Goal: Task Accomplishment & Management: Manage account settings

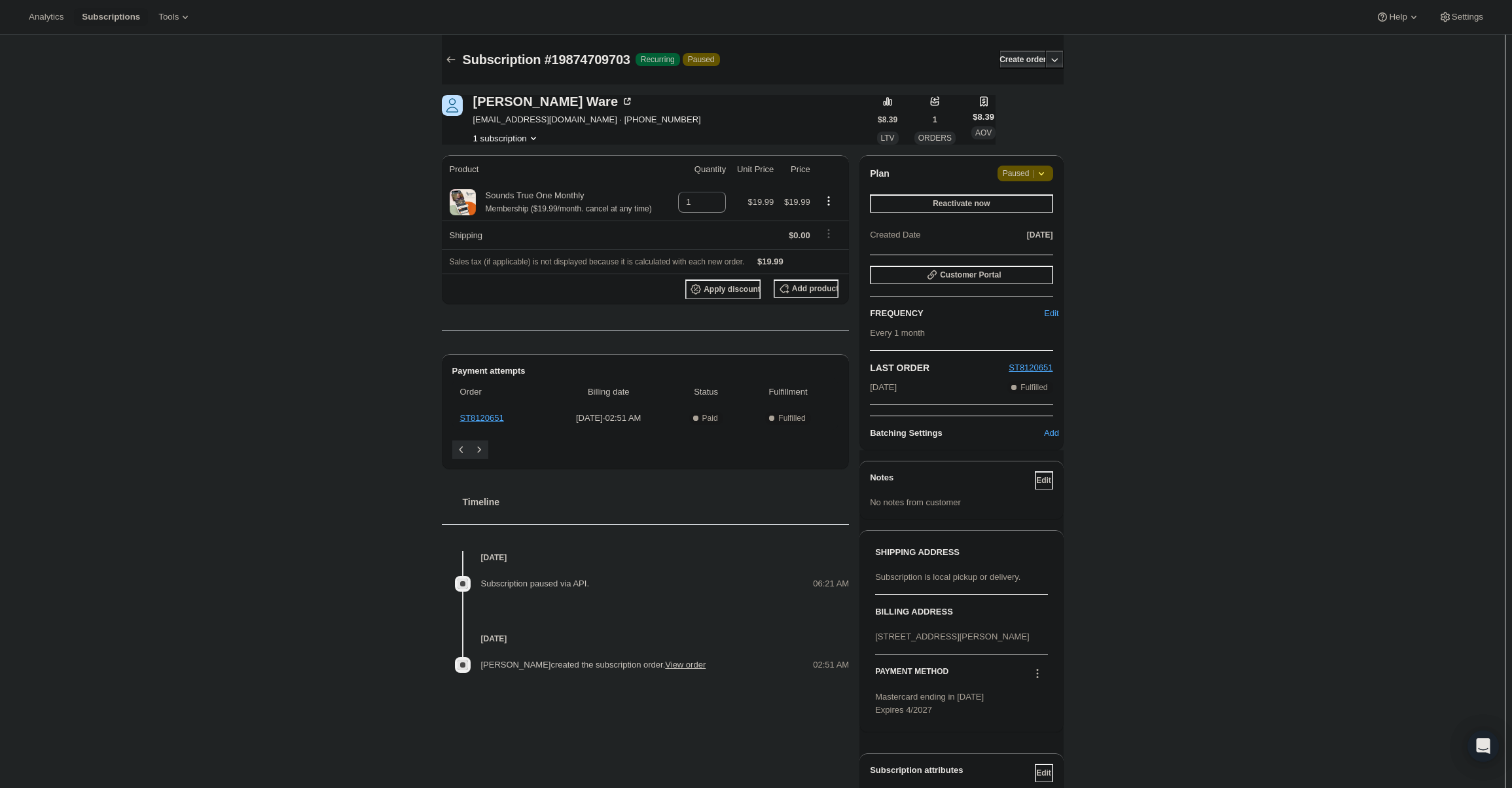
drag, startPoint x: 999, startPoint y: 172, endPoint x: 1016, endPoint y: 173, distance: 17.0
click at [1000, 172] on div "Plan Attention Paused |" at bounding box center [961, 173] width 182 height 16
click at [1019, 173] on span "Paused |" at bounding box center [1025, 173] width 45 height 13
click at [1030, 204] on span "Cancel subscription" at bounding box center [1030, 199] width 74 height 10
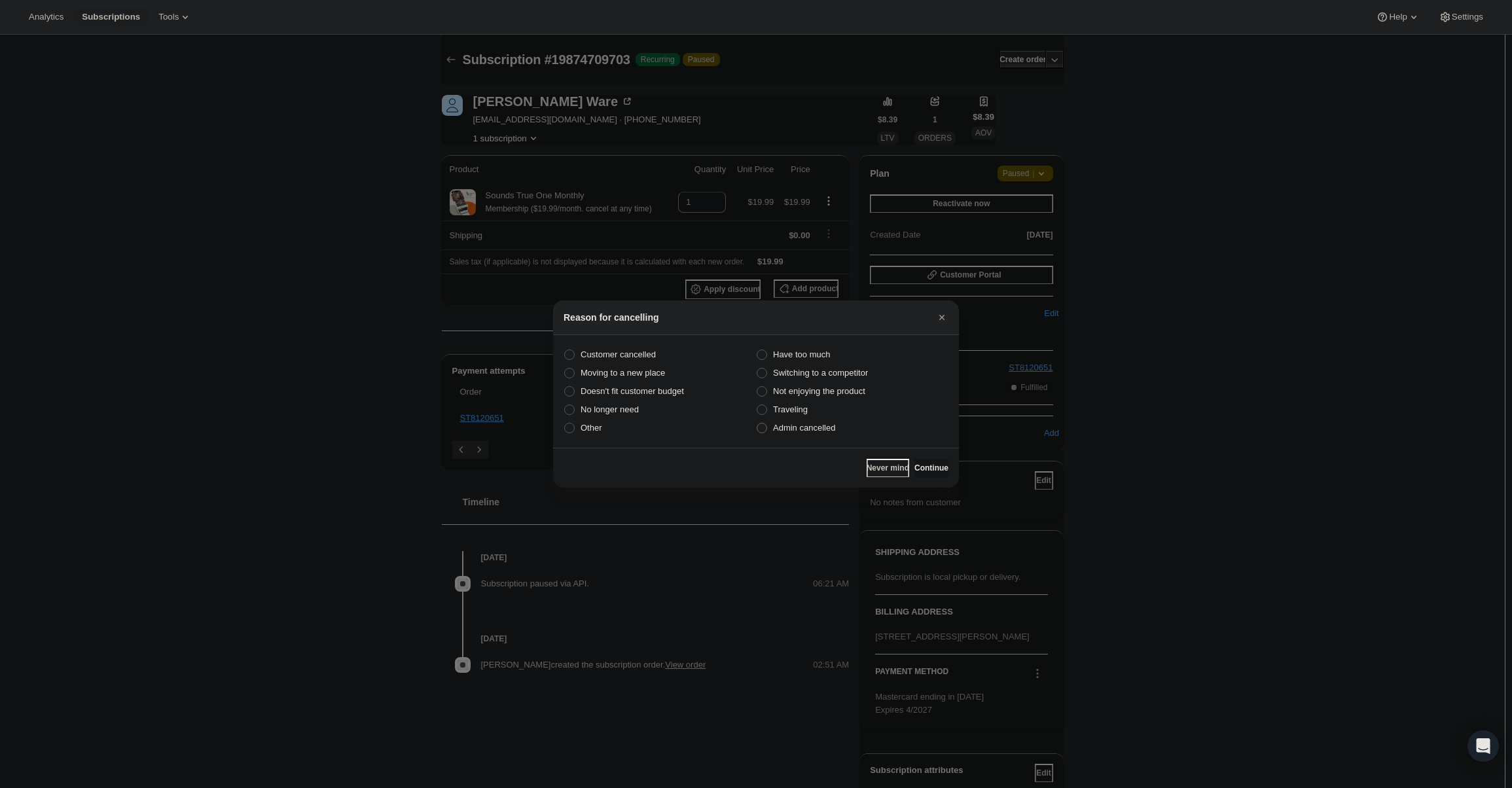
click at [834, 436] on label "Admin cancelled" at bounding box center [853, 428] width 193 height 19
click at [757, 423] on input "Admin cancelled" at bounding box center [756, 423] width 1 height 1
radio input "true"
click at [917, 469] on span "Continue" at bounding box center [931, 467] width 34 height 10
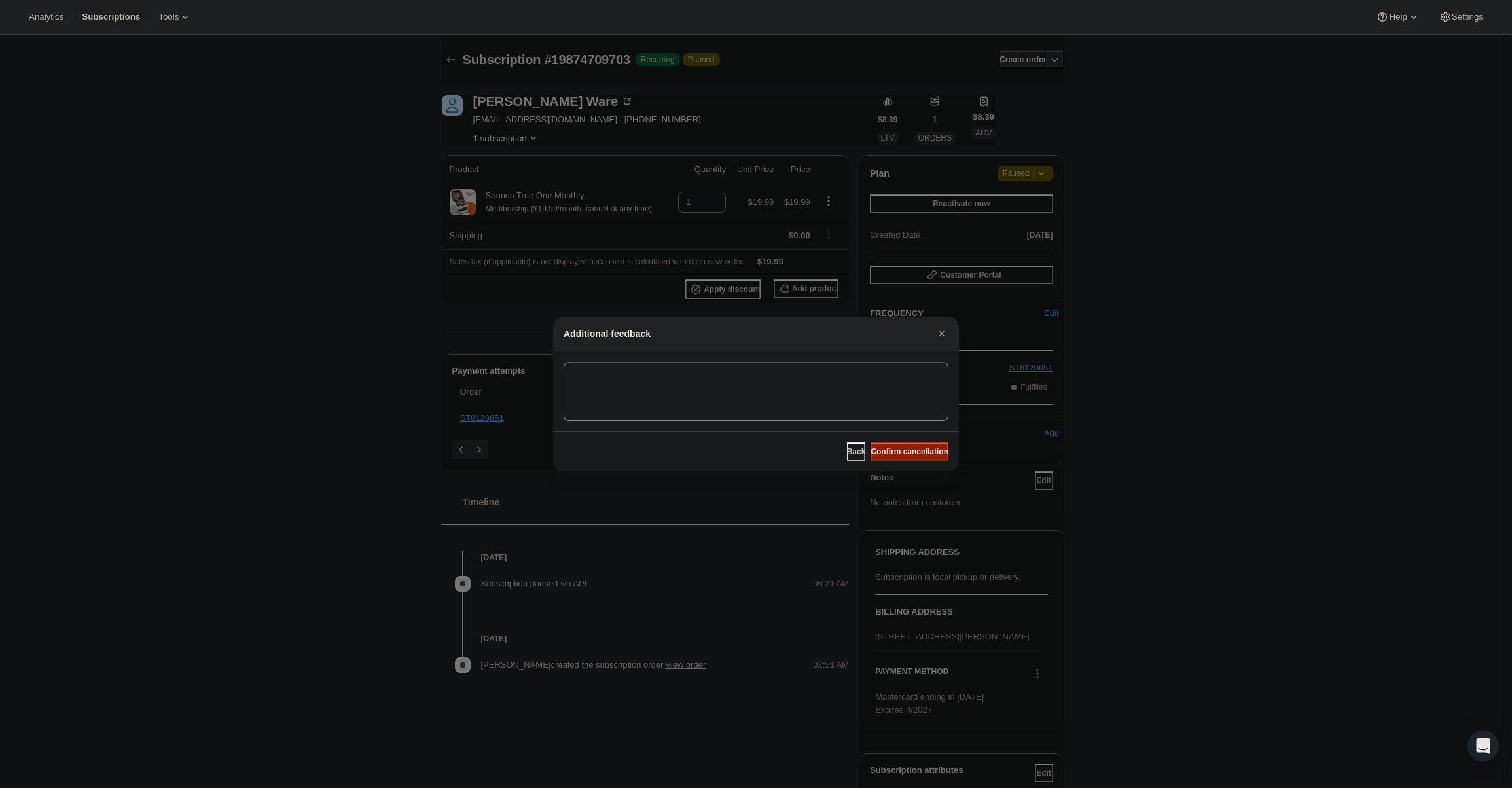
click at [913, 449] on span "Confirm cancellation" at bounding box center [909, 451] width 78 height 10
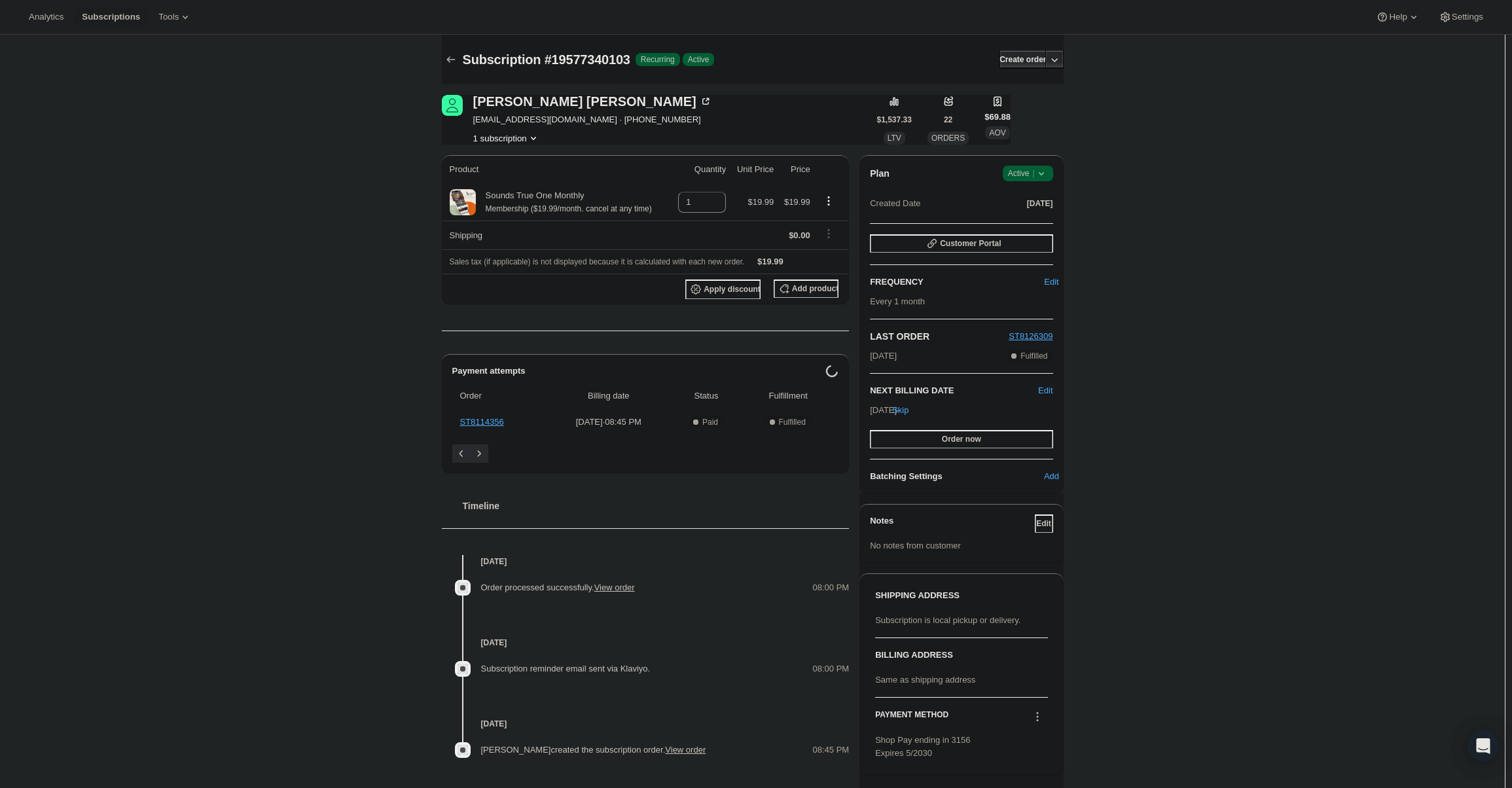
click at [1040, 178] on icon at bounding box center [1041, 173] width 13 height 13
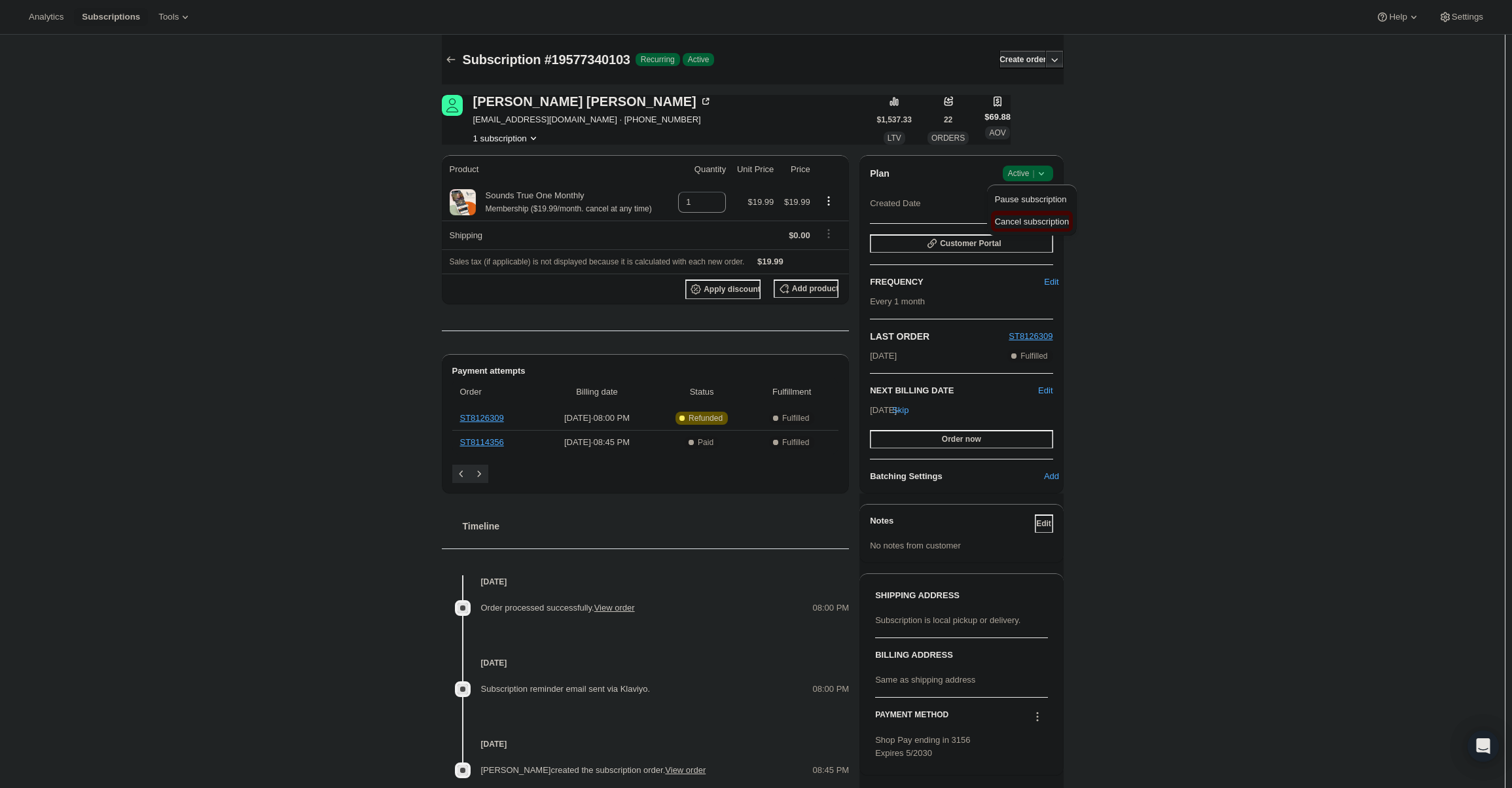
click at [1041, 219] on span "Cancel subscription" at bounding box center [1032, 222] width 74 height 10
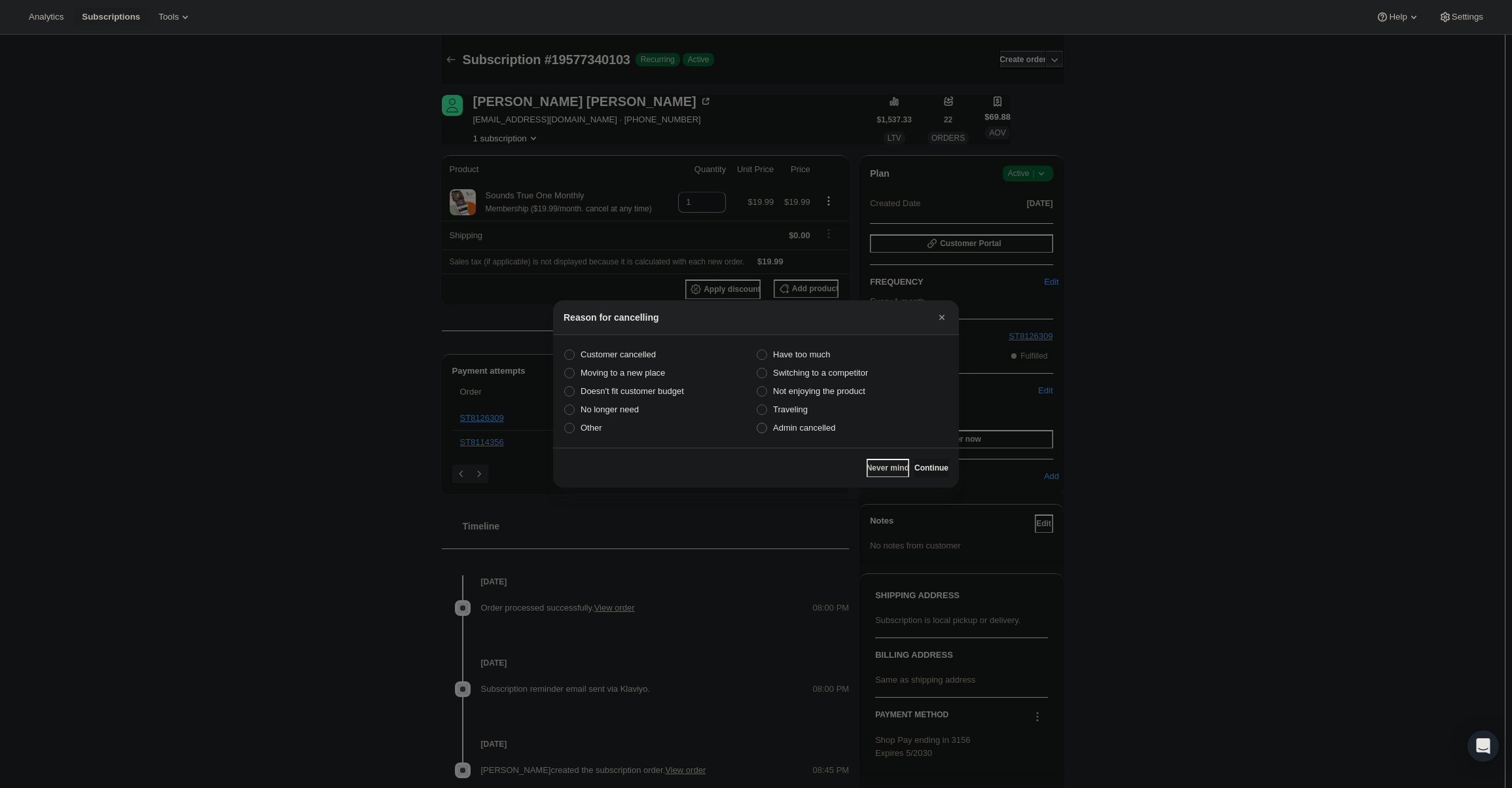
click at [852, 433] on label "Admin cancelled" at bounding box center [853, 428] width 193 height 19
click at [757, 423] on input "Admin cancelled" at bounding box center [756, 423] width 1 height 1
radio input "true"
drag, startPoint x: 934, startPoint y: 464, endPoint x: 921, endPoint y: 454, distance: 16.4
click at [931, 462] on button "Continue" at bounding box center [931, 468] width 34 height 19
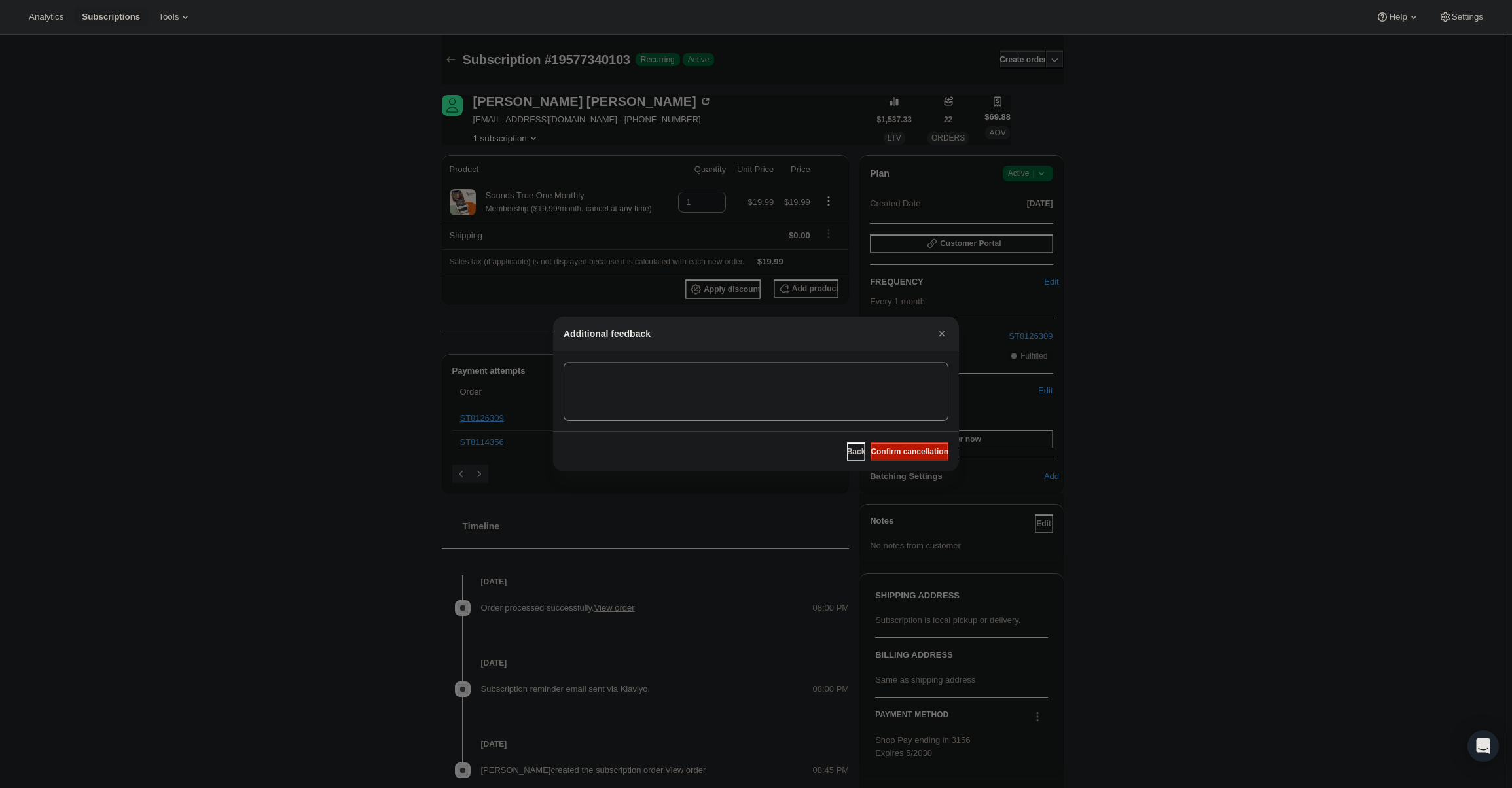
drag, startPoint x: 915, startPoint y: 451, endPoint x: 851, endPoint y: 419, distance: 71.6
click at [914, 450] on span "Confirm cancellation" at bounding box center [909, 451] width 78 height 10
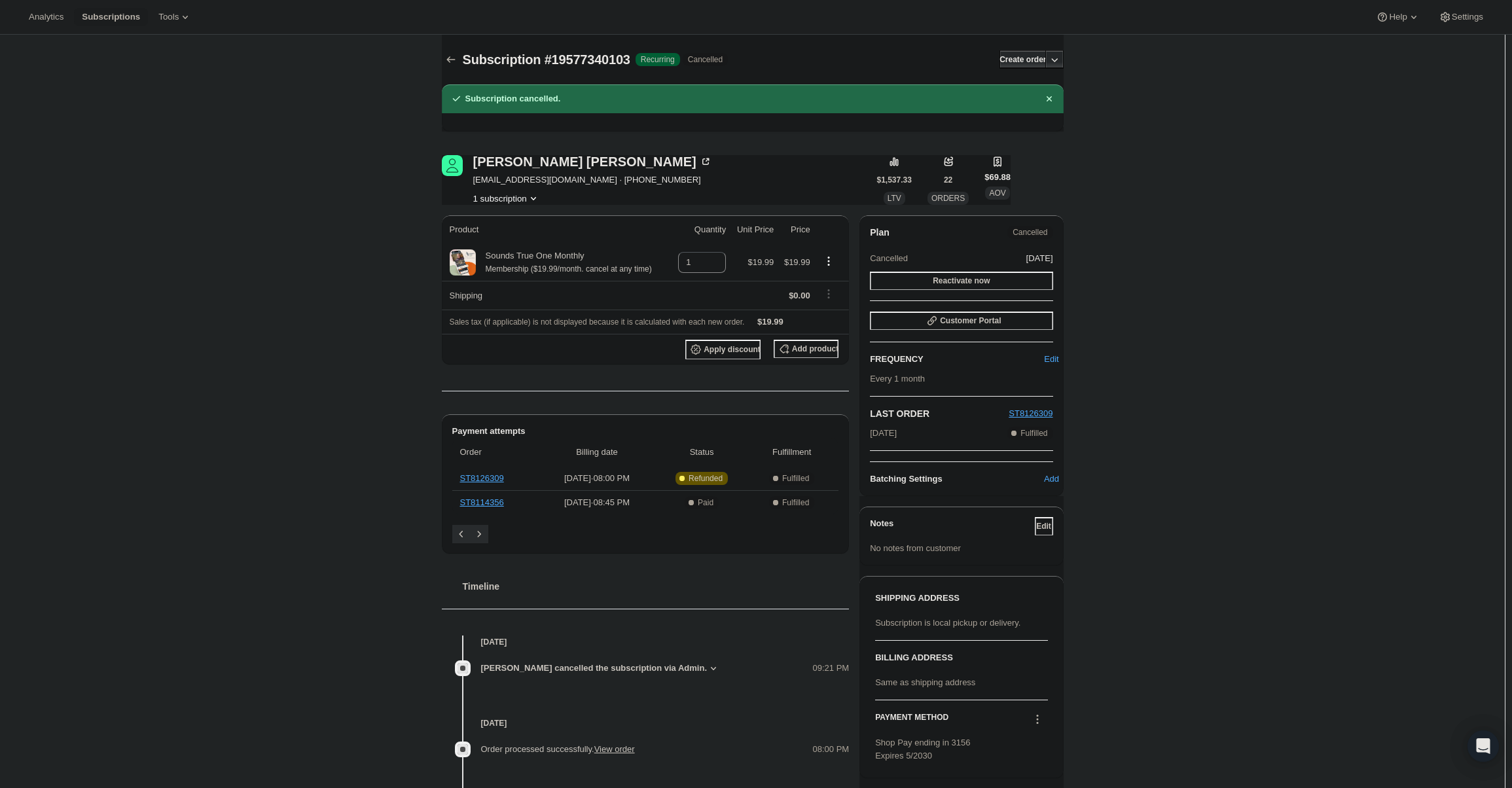
click at [518, 181] on span "[EMAIL_ADDRESS][DOMAIN_NAME] · [PHONE_NUMBER]" at bounding box center [593, 180] width 239 height 13
drag, startPoint x: 471, startPoint y: 180, endPoint x: 544, endPoint y: 184, distance: 73.1
click at [544, 184] on div "[PERSON_NAME] [EMAIL_ADDRESS][DOMAIN_NAME] · [PHONE_NUMBER] 1 subscription" at bounding box center [659, 180] width 435 height 50
copy span "[EMAIL_ADDRESS][DOMAIN_NAME]"
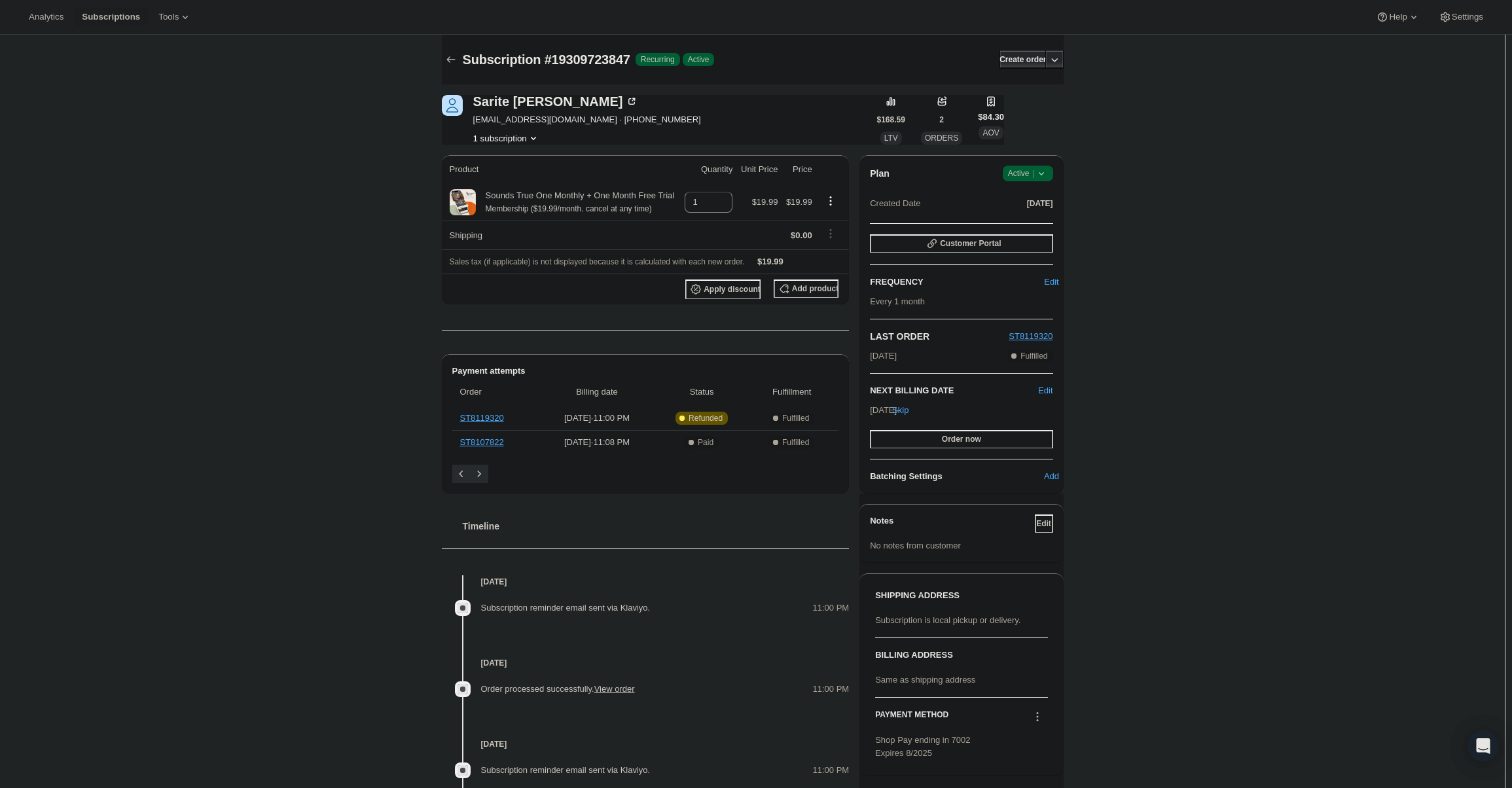
click at [1050, 187] on div "Plan Success Active | Created Date [DATE]" at bounding box center [961, 189] width 182 height 47
click at [1047, 179] on icon at bounding box center [1041, 173] width 13 height 13
click at [1037, 217] on span "Cancel subscription" at bounding box center [1032, 222] width 74 height 10
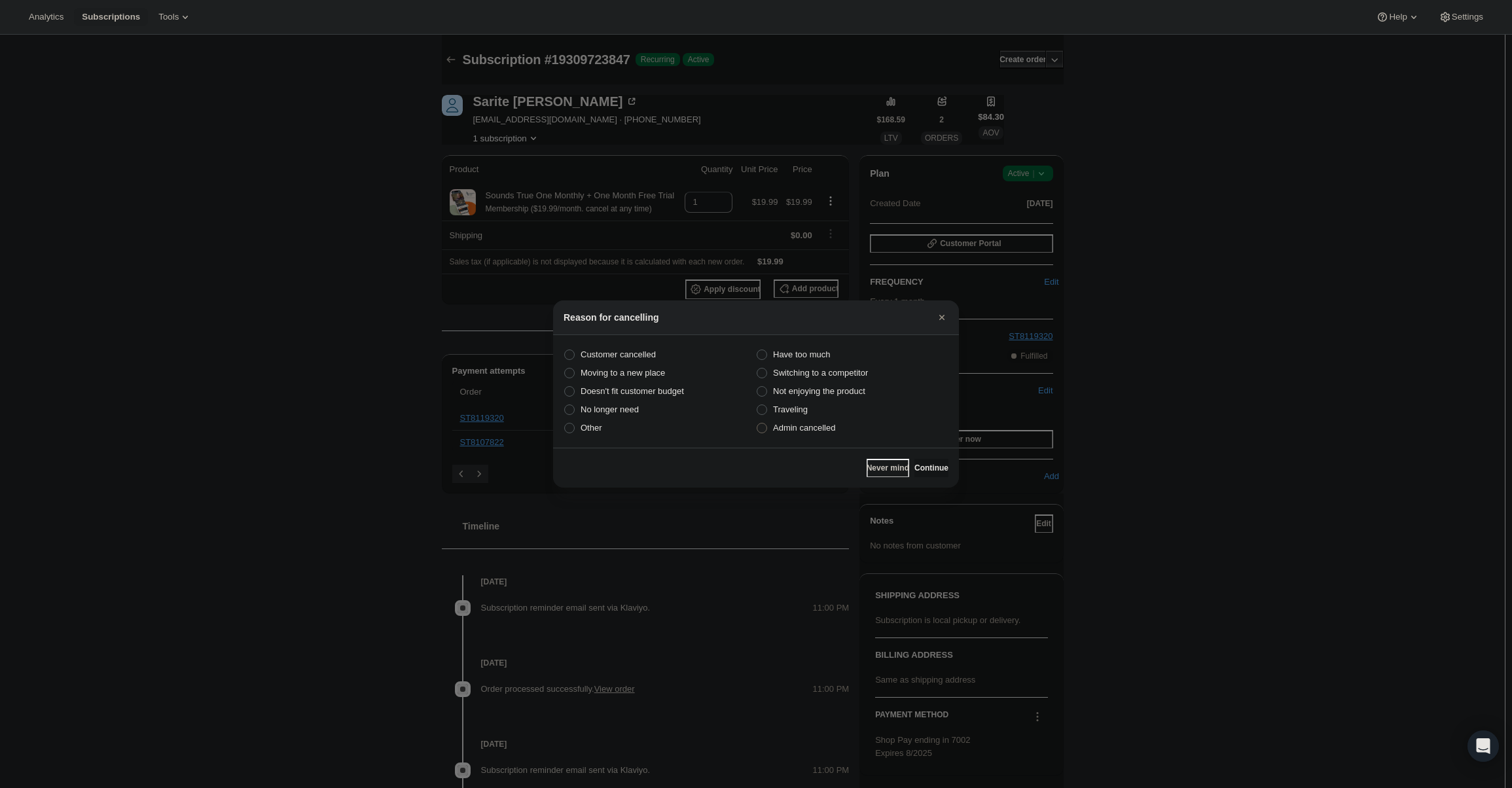
click at [803, 423] on span "Admin cancelled" at bounding box center [804, 427] width 62 height 10
click at [757, 423] on input "Admin cancelled" at bounding box center [756, 423] width 1 height 1
radio input "true"
drag, startPoint x: 921, startPoint y: 476, endPoint x: 919, endPoint y: 466, distance: 10.2
click at [919, 467] on button "Continue" at bounding box center [931, 468] width 34 height 19
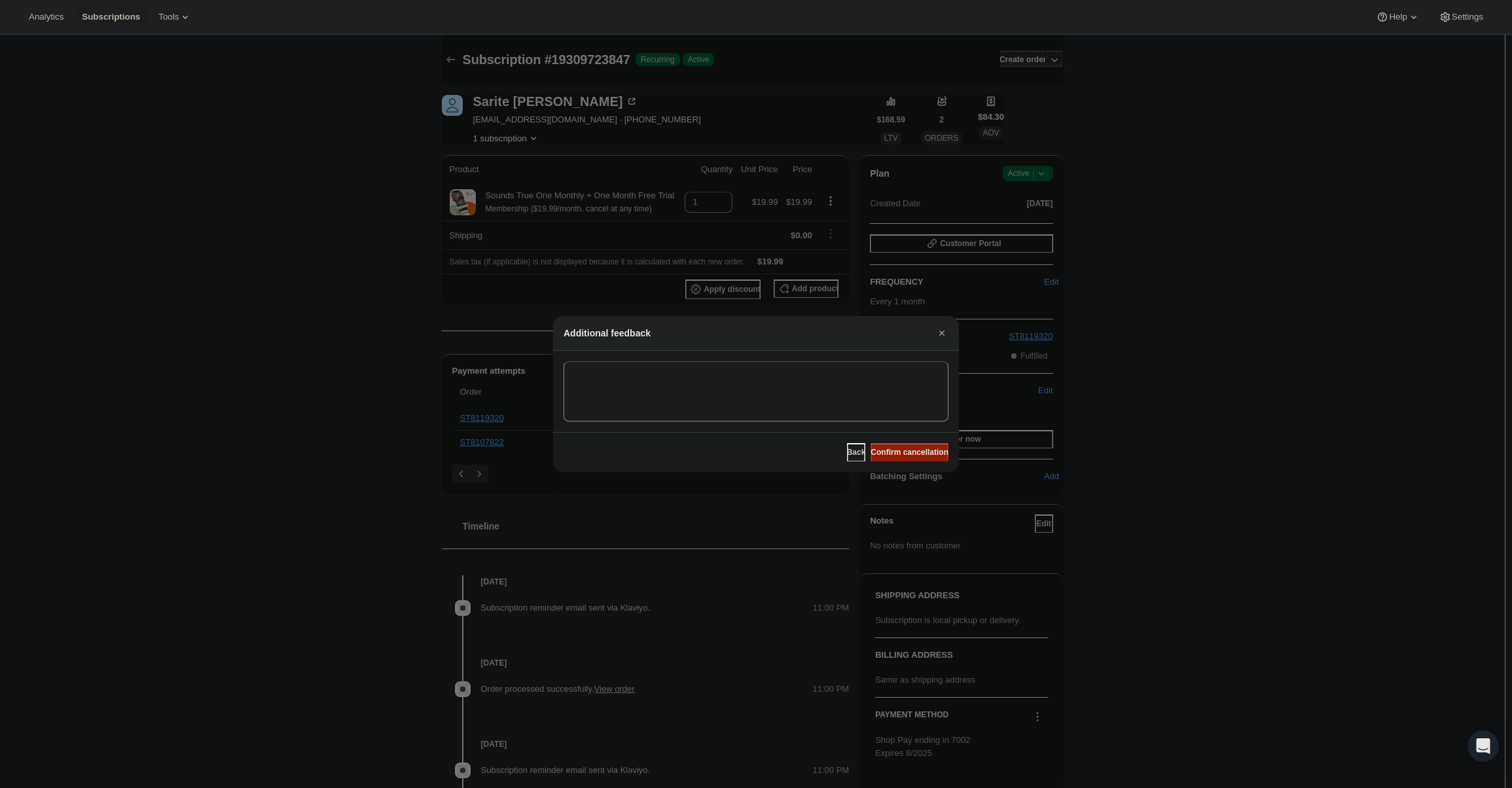
click at [917, 457] on button "Confirm cancellation" at bounding box center [909, 452] width 78 height 19
